Goal: Check status: Check status

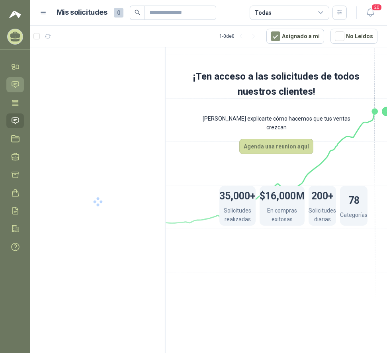
click at [16, 84] on icon at bounding box center [15, 84] width 8 height 8
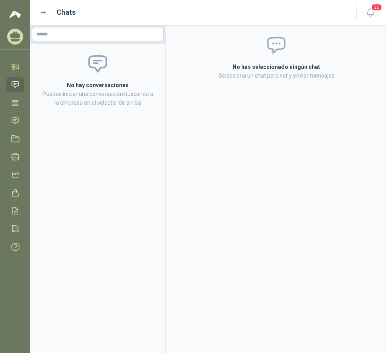
click at [40, 12] on icon at bounding box center [43, 12] width 7 height 7
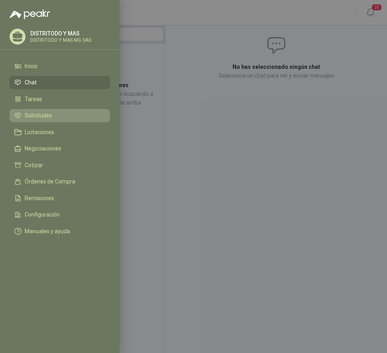
click at [49, 109] on link "Solicitudes" at bounding box center [60, 116] width 100 height 14
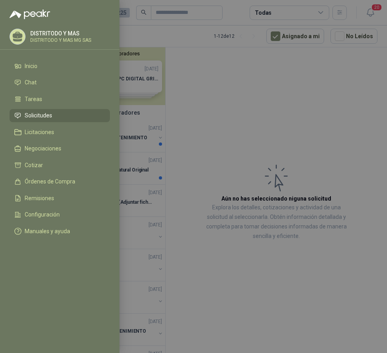
click at [193, 99] on div at bounding box center [193, 176] width 387 height 353
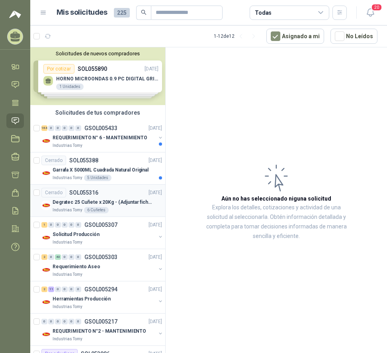
click at [74, 207] on p "Industrias Tomy" at bounding box center [68, 210] width 30 height 6
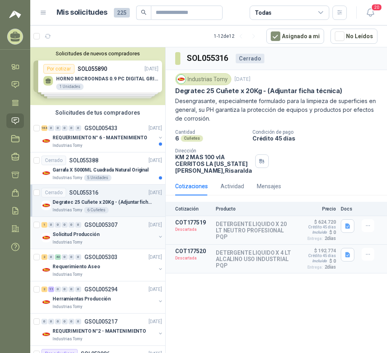
click at [83, 239] on div "Industrias Tomy" at bounding box center [104, 242] width 103 height 6
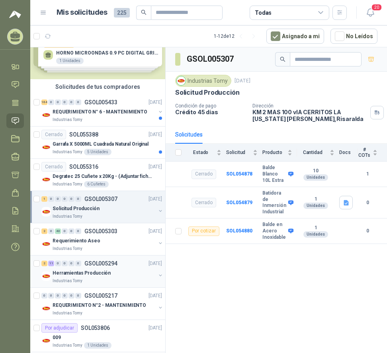
scroll to position [40, 0]
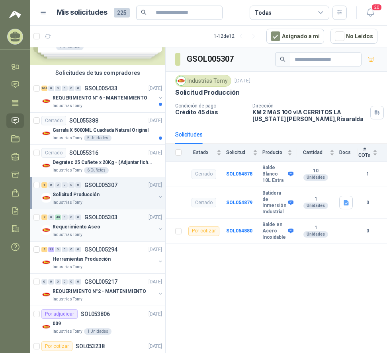
click at [91, 236] on div "Industrias Tomy" at bounding box center [104, 235] width 103 height 6
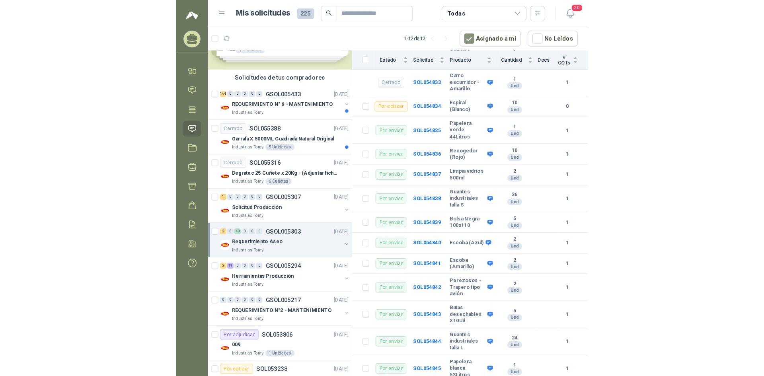
scroll to position [597, 0]
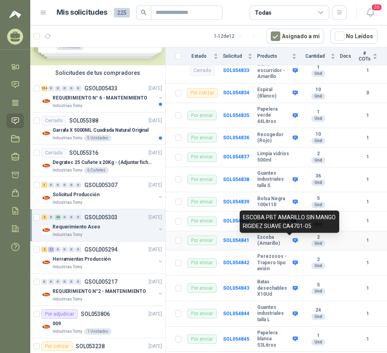
click at [292, 240] on icon at bounding box center [295, 241] width 6 height 6
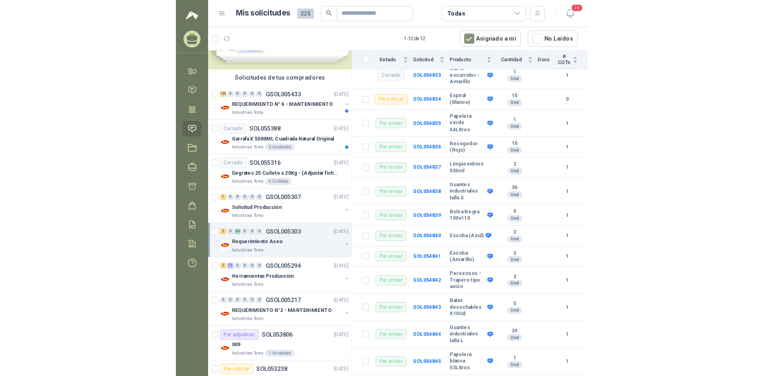
scroll to position [591, 0]
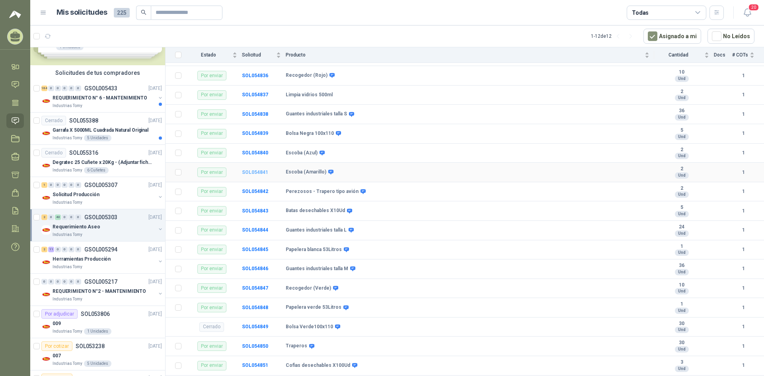
click at [251, 171] on b "SOL054841" at bounding box center [255, 173] width 26 height 6
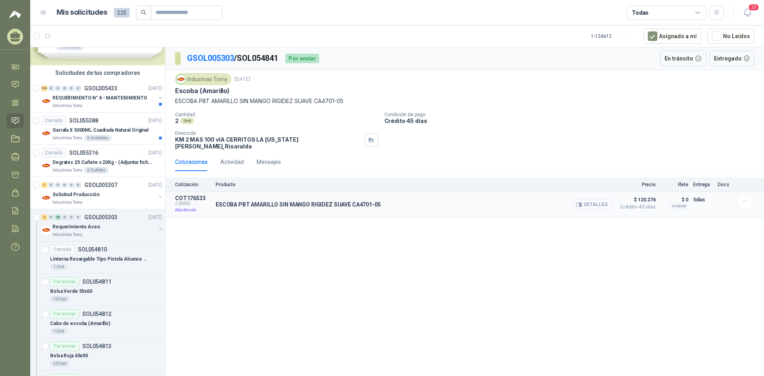
click at [386, 199] on button "Detalles" at bounding box center [592, 204] width 37 height 11
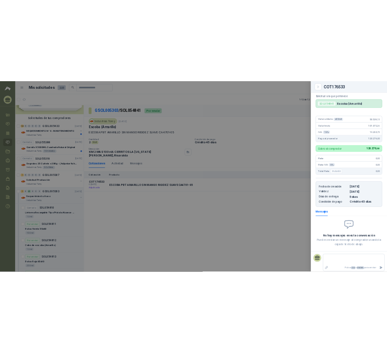
scroll to position [48, 0]
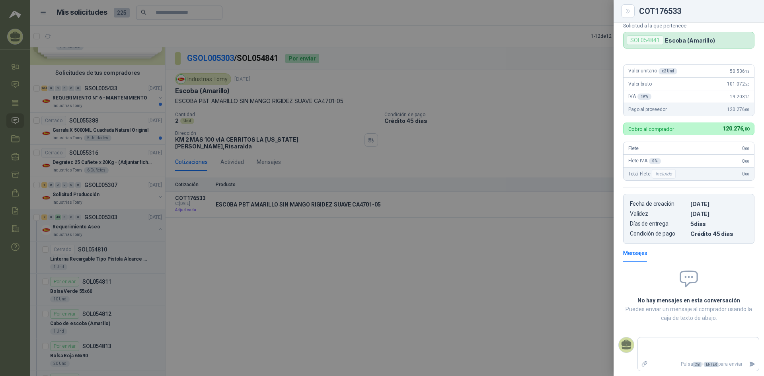
click at [300, 224] on div at bounding box center [382, 188] width 764 height 376
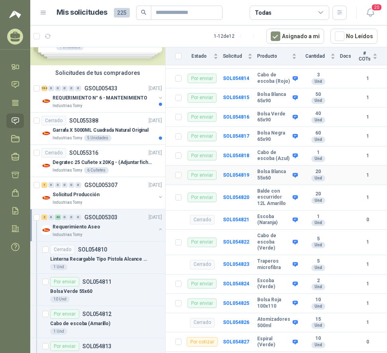
scroll to position [199, 0]
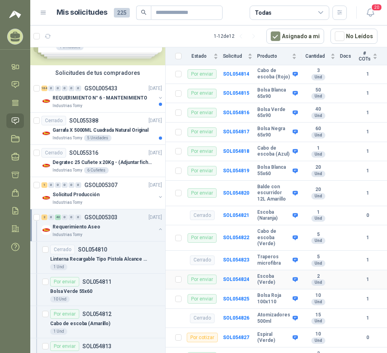
click at [236, 281] on td "SOL054824" at bounding box center [240, 279] width 35 height 19
click at [237, 282] on b "SOL054824" at bounding box center [236, 280] width 26 height 6
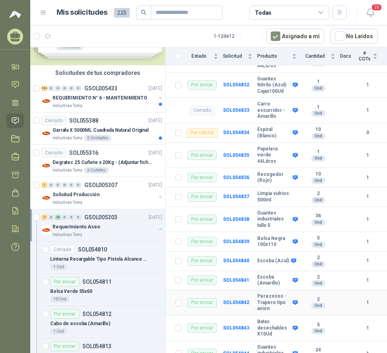
scroll to position [597, 0]
